Goal: Task Accomplishment & Management: Manage account settings

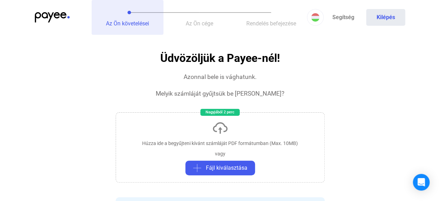
click at [138, 22] on span "Az Ön követelései" at bounding box center [127, 23] width 43 height 7
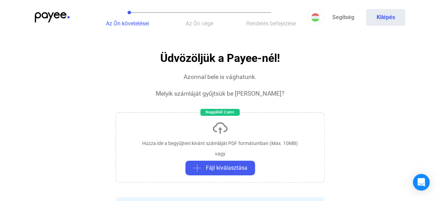
click at [59, 15] on img at bounding box center [52, 17] width 35 height 10
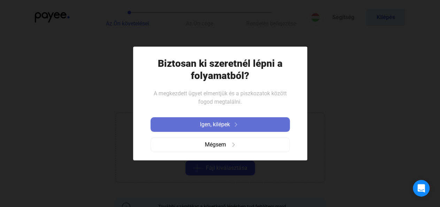
click at [195, 120] on button "Igen, kilépek" at bounding box center [219, 124] width 139 height 15
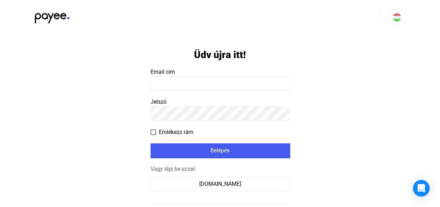
click at [220, 84] on input at bounding box center [219, 83] width 139 height 15
type input "**********"
click at [151, 134] on span at bounding box center [153, 132] width 6 height 6
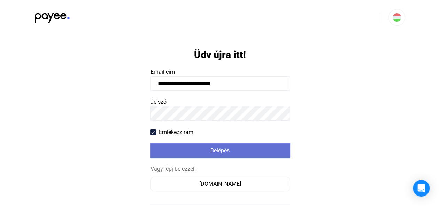
click at [193, 149] on div "Belépés" at bounding box center [219, 151] width 135 height 8
